Goal: Task Accomplishment & Management: Use online tool/utility

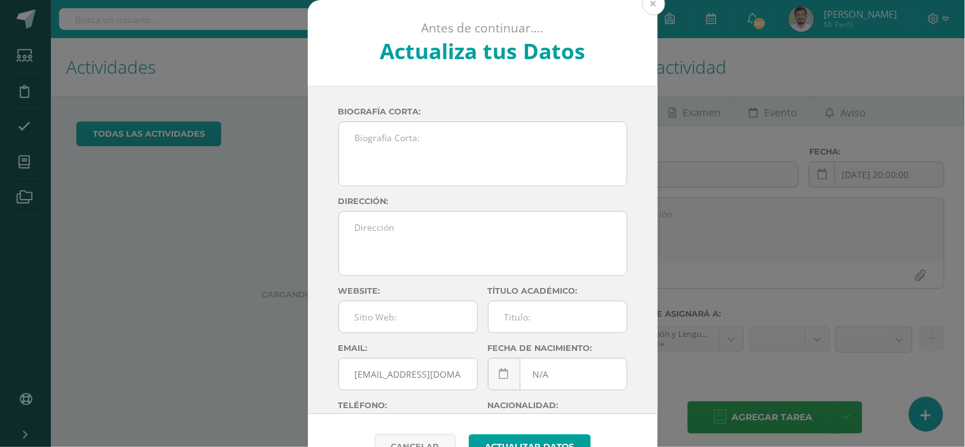
click at [645, 10] on button at bounding box center [654, 3] width 23 height 23
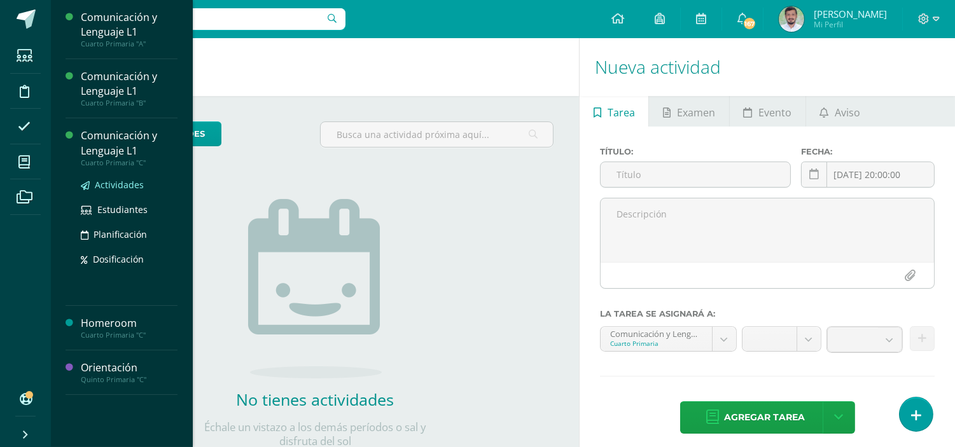
click at [118, 188] on span "Actividades" at bounding box center [119, 185] width 49 height 12
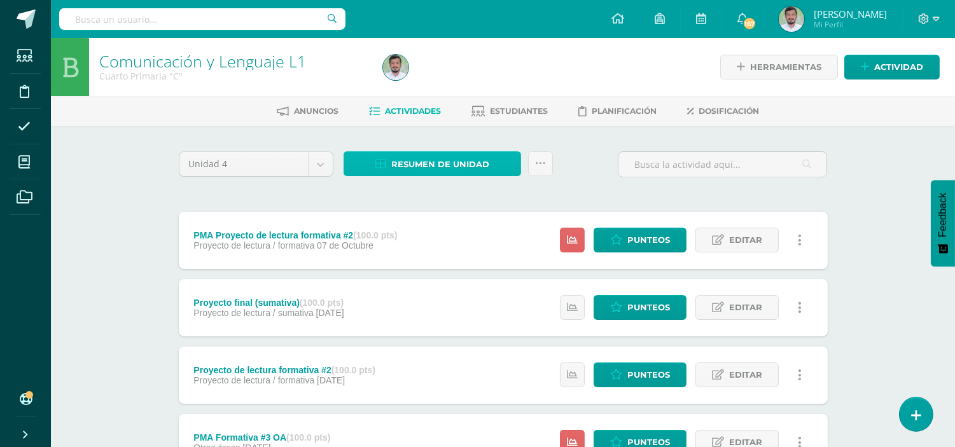
click at [474, 164] on span "Resumen de unidad" at bounding box center [440, 165] width 98 height 24
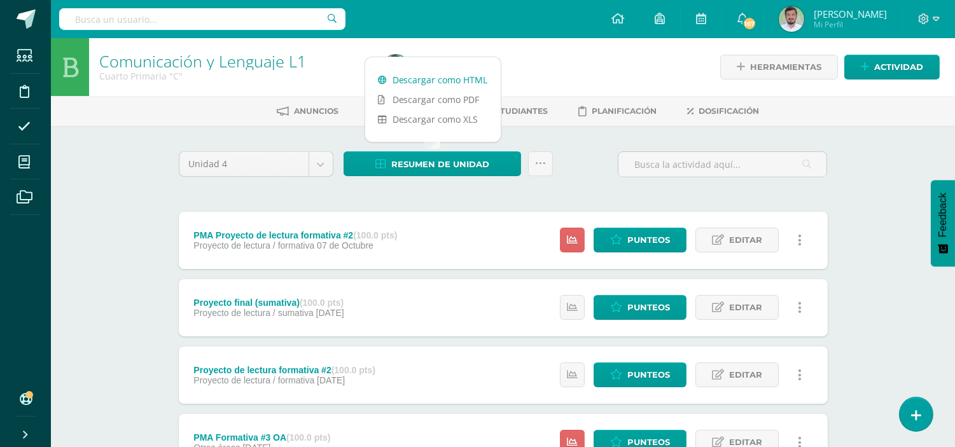
click at [419, 83] on link "Descargar como HTML" at bounding box center [433, 80] width 136 height 20
click at [540, 167] on icon at bounding box center [540, 163] width 11 height 11
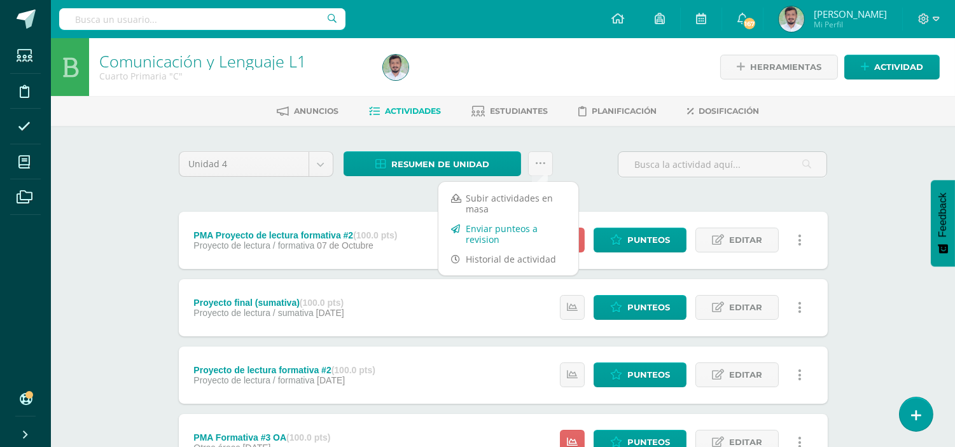
click at [510, 226] on link "Enviar punteos a revision" at bounding box center [508, 234] width 140 height 31
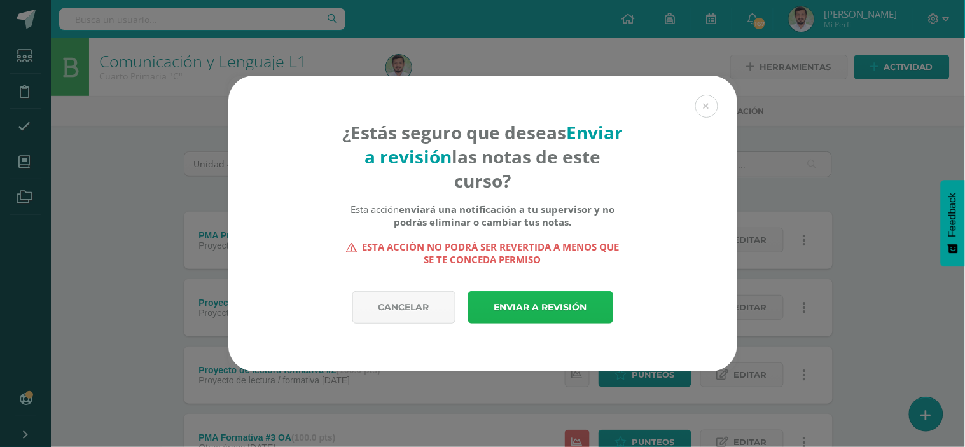
click at [566, 296] on link "Enviar a revisión" at bounding box center [540, 307] width 145 height 32
